Goal: Transaction & Acquisition: Purchase product/service

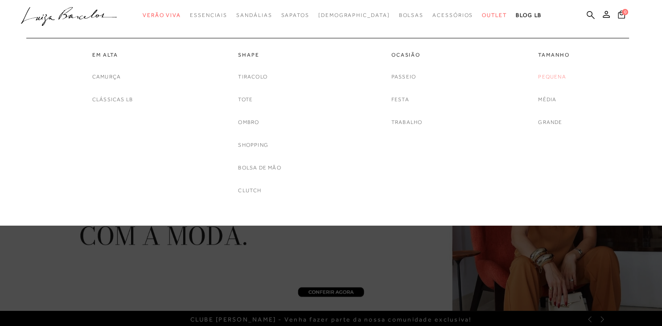
click at [555, 78] on link "Pequena" at bounding box center [552, 76] width 28 height 9
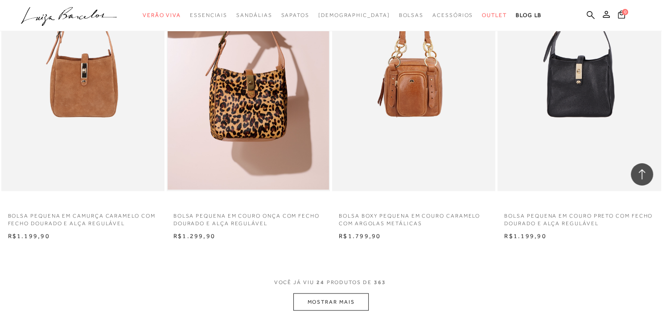
scroll to position [1835, 0]
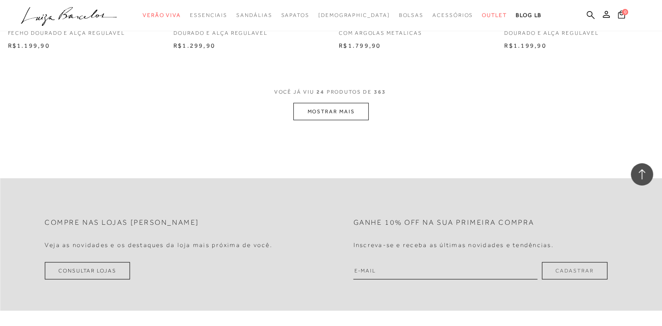
click at [357, 118] on button "MOSTRAR MAIS" at bounding box center [330, 111] width 75 height 17
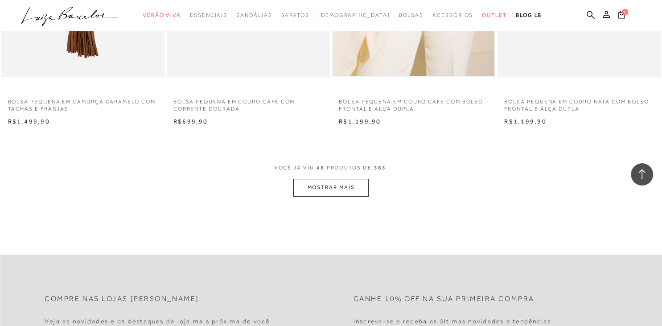
scroll to position [3623, 0]
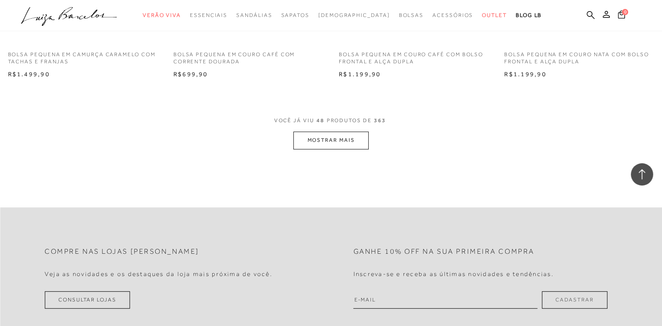
click at [357, 142] on button "MOSTRAR MAIS" at bounding box center [330, 139] width 75 height 17
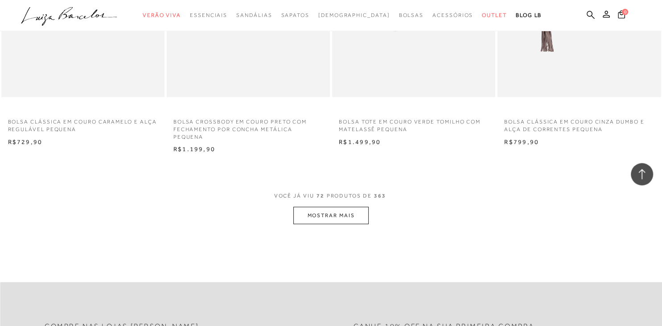
scroll to position [5412, 0]
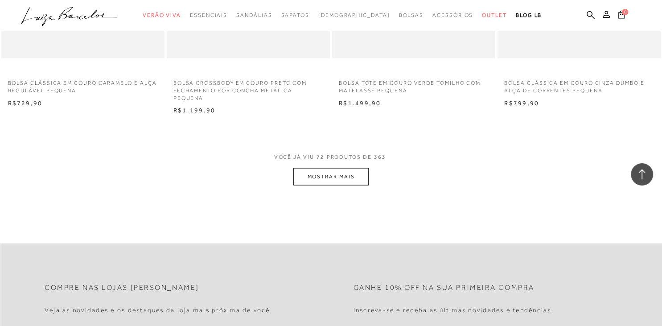
click at [348, 176] on button "MOSTRAR MAIS" at bounding box center [330, 176] width 75 height 17
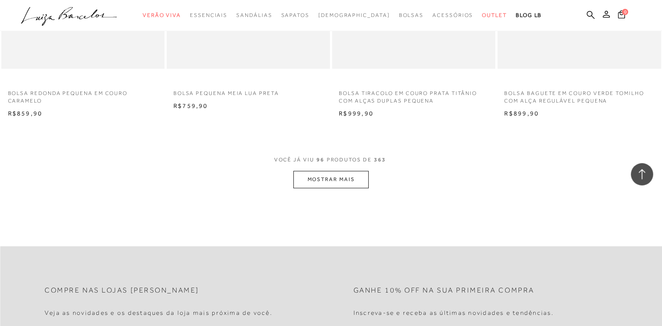
scroll to position [7294, 0]
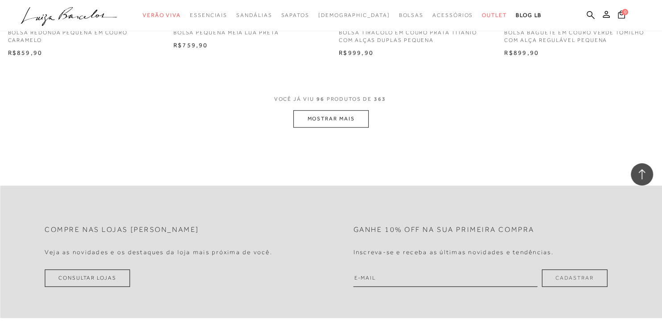
click at [347, 117] on button "MOSTRAR MAIS" at bounding box center [330, 118] width 75 height 17
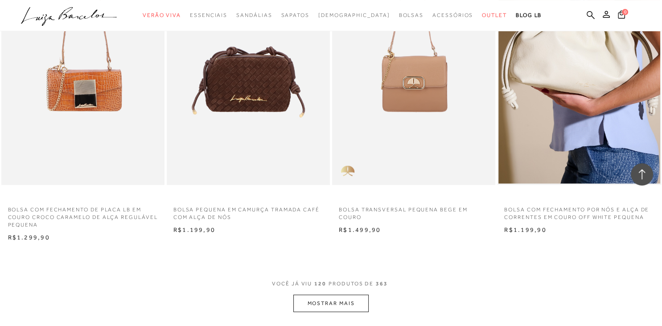
scroll to position [9129, 0]
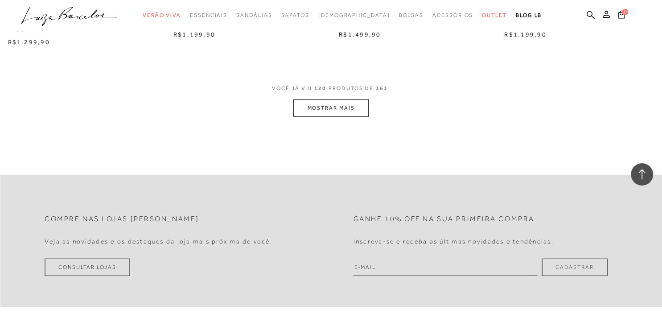
click at [340, 114] on button "MOSTRAR MAIS" at bounding box center [330, 107] width 75 height 17
